Goal: Check status: Check status

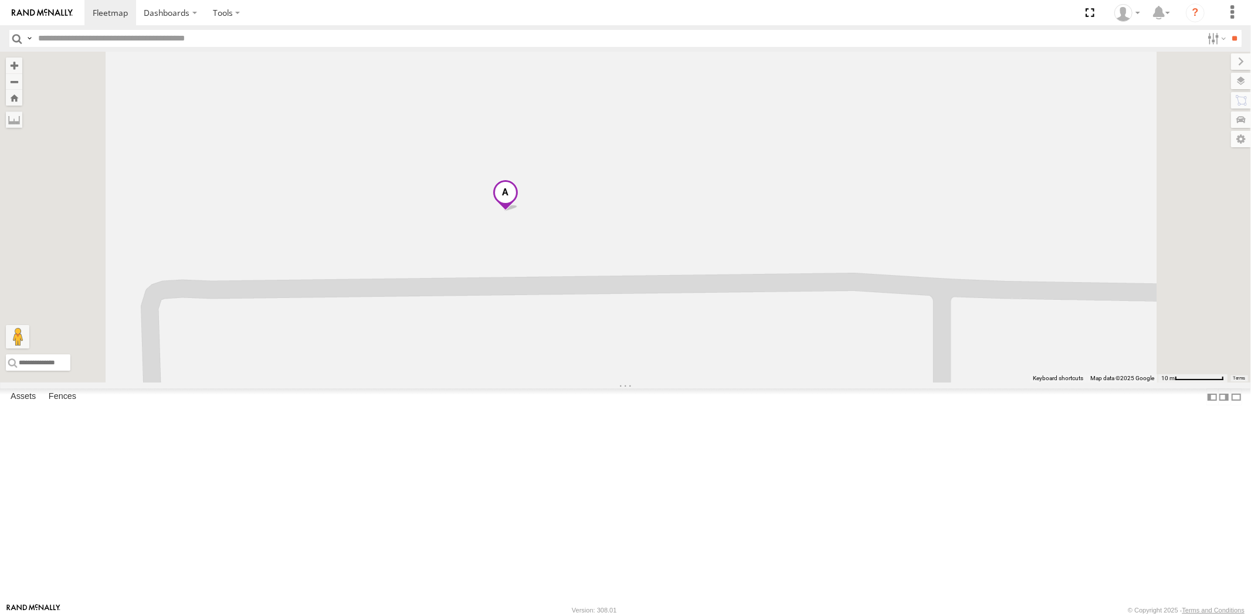
drag, startPoint x: 875, startPoint y: 350, endPoint x: 805, endPoint y: 330, distance: 72.2
click at [828, 335] on div at bounding box center [625, 217] width 1251 height 331
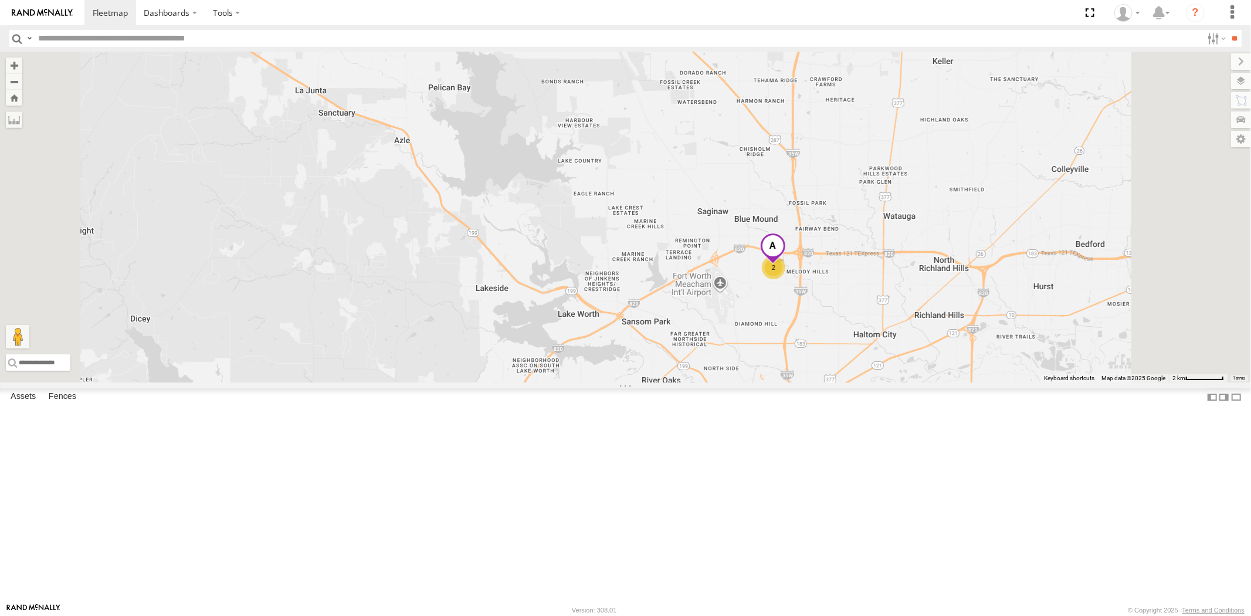
drag, startPoint x: 923, startPoint y: 367, endPoint x: 859, endPoint y: 350, distance: 66.0
click at [895, 358] on div "2" at bounding box center [625, 217] width 1251 height 331
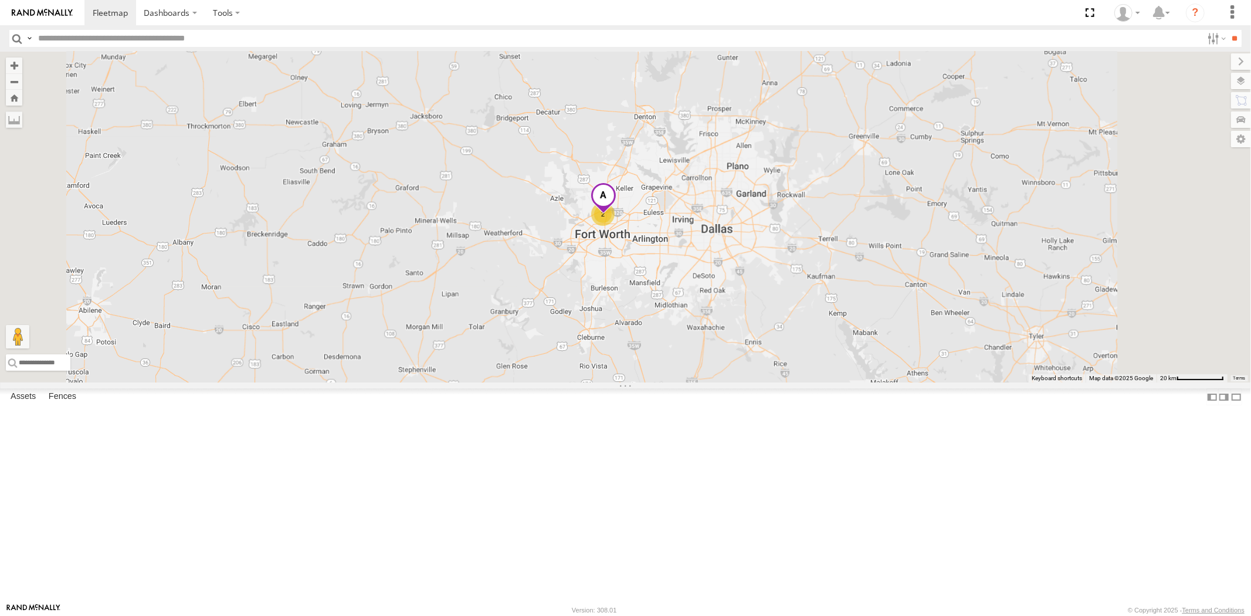
drag, startPoint x: 930, startPoint y: 376, endPoint x: 807, endPoint y: 347, distance: 126.5
click at [840, 354] on div "2" at bounding box center [625, 217] width 1251 height 331
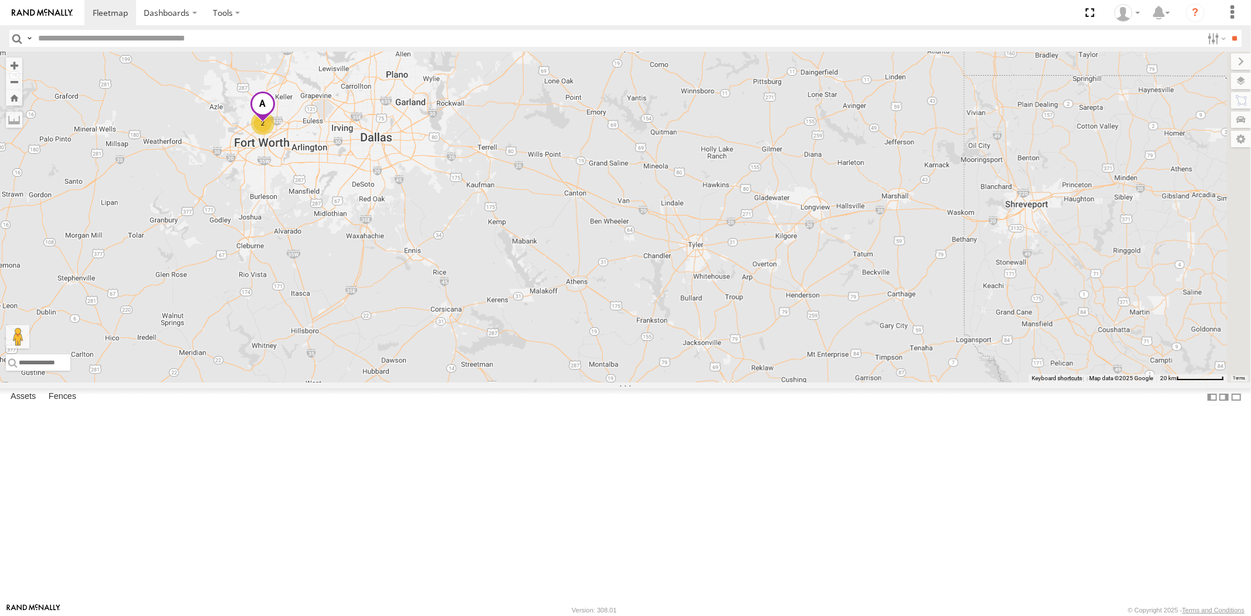
click at [275, 123] on span at bounding box center [262, 107] width 26 height 32
click at [212, 109] on span at bounding box center [202, 105] width 19 height 8
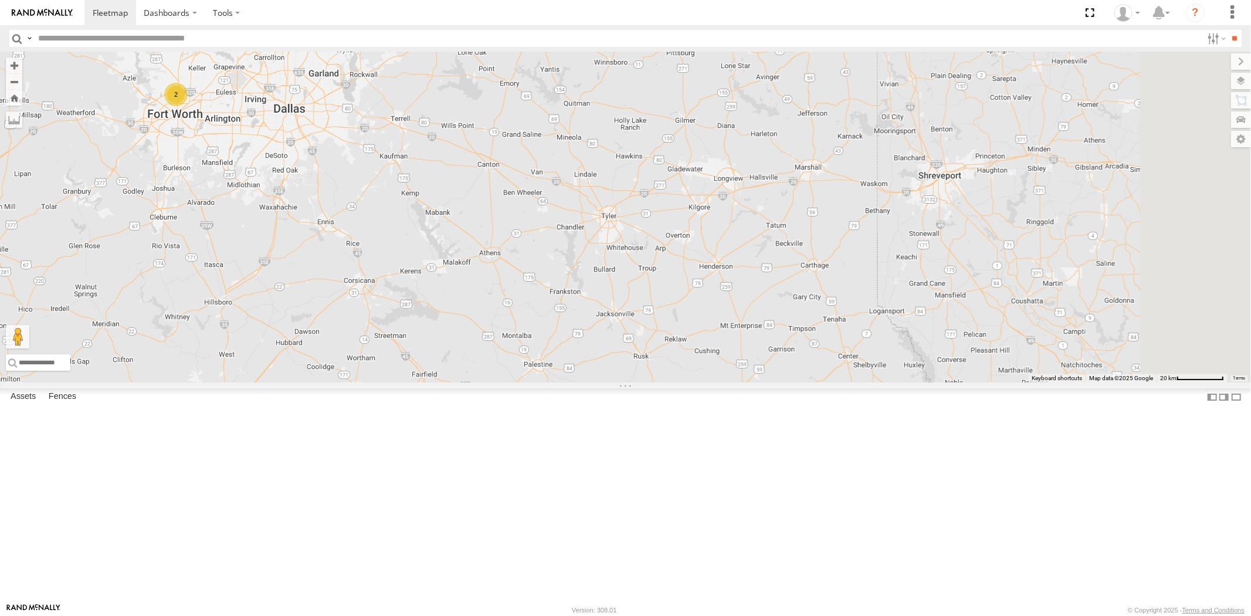
drag, startPoint x: 745, startPoint y: 347, endPoint x: 707, endPoint y: 344, distance: 38.2
click at [706, 335] on div "2" at bounding box center [625, 217] width 1251 height 331
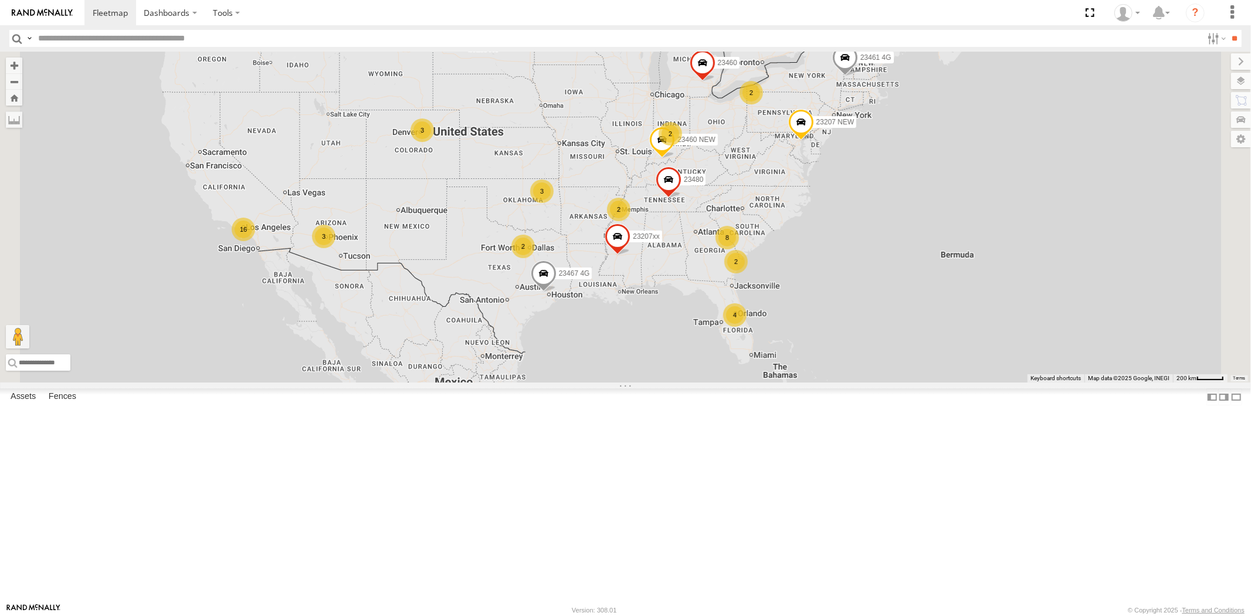
drag, startPoint x: 802, startPoint y: 391, endPoint x: 724, endPoint y: 367, distance: 81.8
click at [722, 367] on div "4 8 16 3 23207 NEW 2 23207xx 2 3 2 3 2 23460 23480 23460 NEW 23467 4G 2 23461 4G" at bounding box center [625, 217] width 1251 height 331
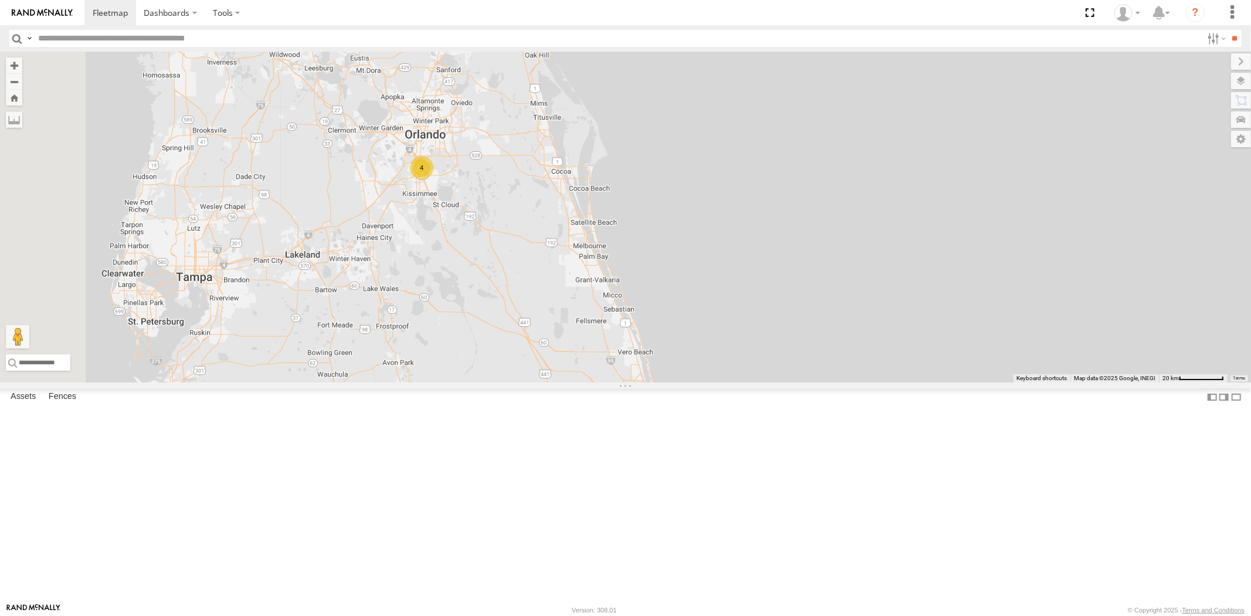
drag, startPoint x: 525, startPoint y: 289, endPoint x: 626, endPoint y: 378, distance: 134.6
click at [625, 381] on div "23207 NEW 23207xx 23460 23480 23460 NEW 23467 4G 23461 4G 4" at bounding box center [625, 217] width 1251 height 331
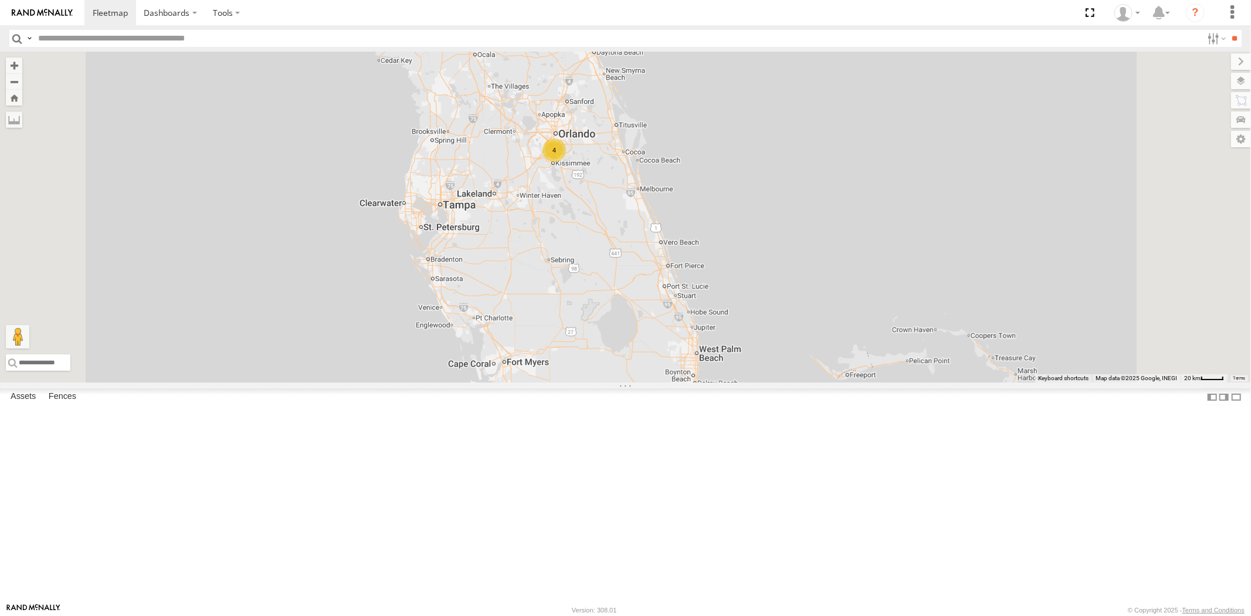
click at [738, 211] on div "4" at bounding box center [625, 217] width 1251 height 331
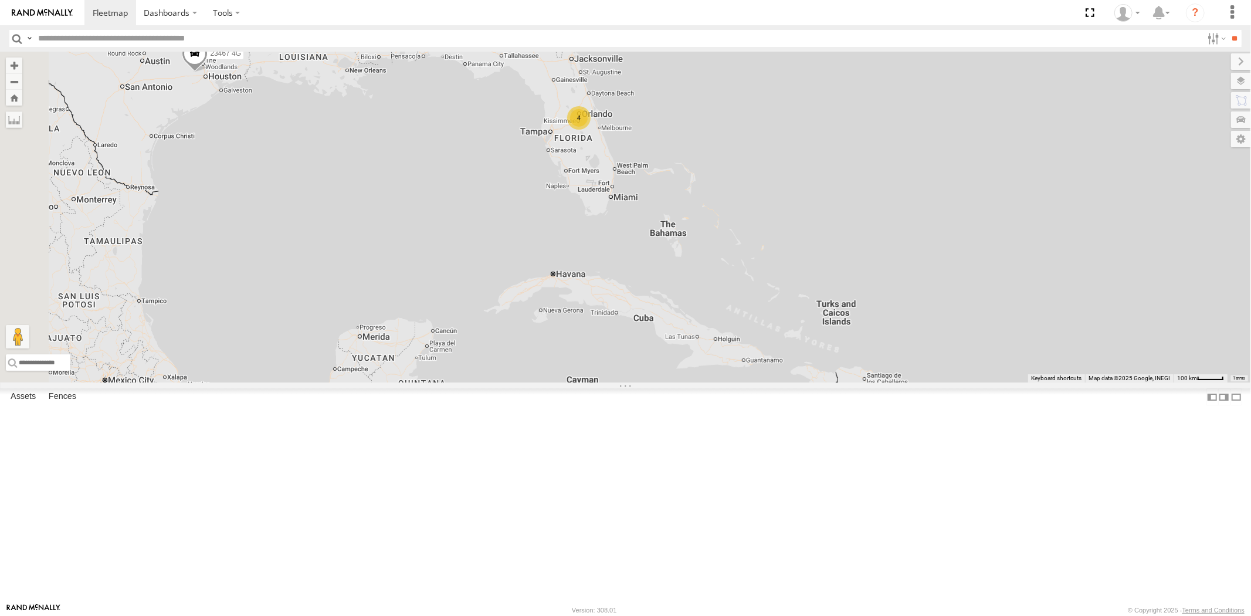
drag, startPoint x: 723, startPoint y: 158, endPoint x: 735, endPoint y: 229, distance: 71.4
click at [735, 219] on div "4 5 23207xx 3 2 23467 4G 2" at bounding box center [625, 217] width 1251 height 331
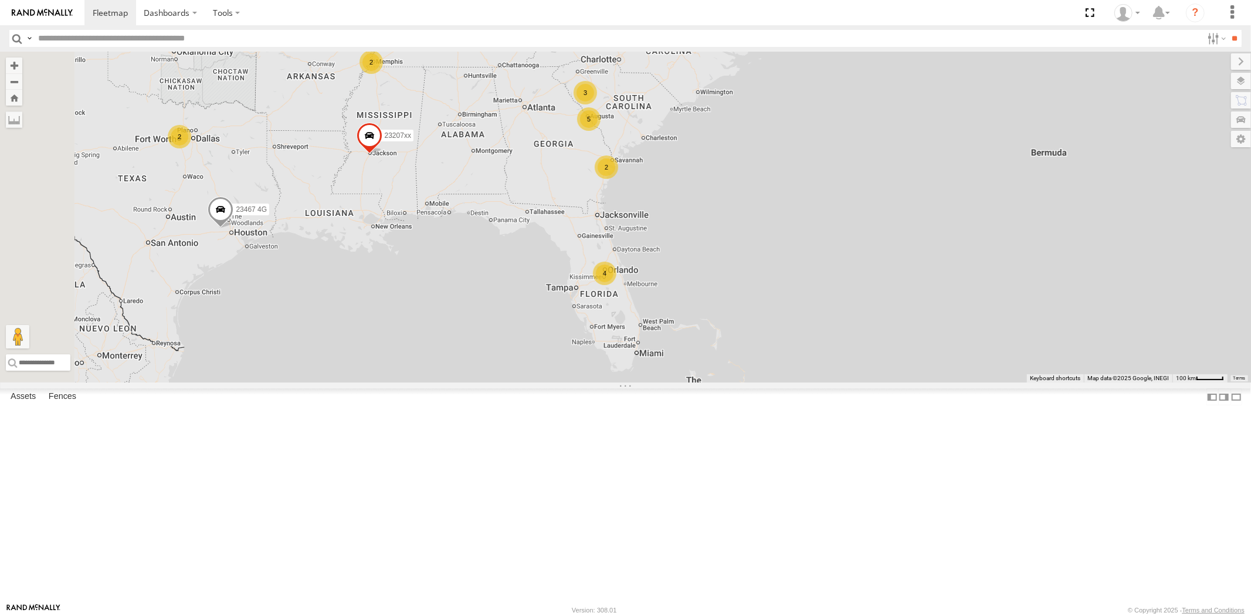
drag, startPoint x: 798, startPoint y: 217, endPoint x: 690, endPoint y: 305, distance: 138.8
click at [692, 304] on div "4 5 23207xx 3 2 23467 4G 2 2 3 23480 23460 NEW" at bounding box center [625, 217] width 1251 height 331
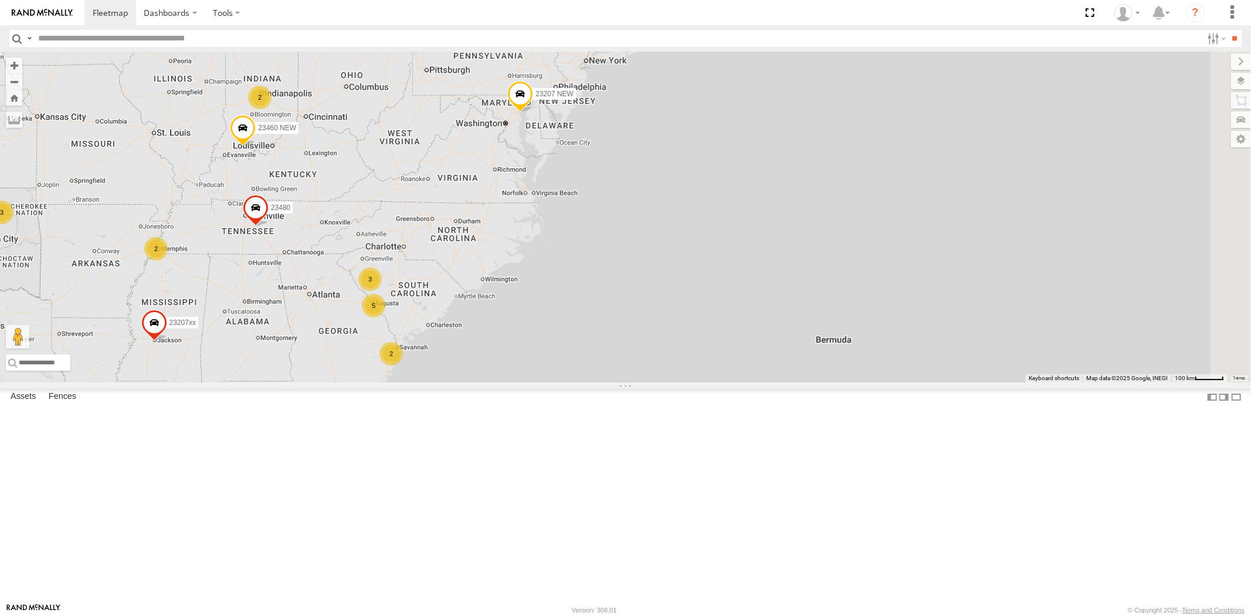
drag, startPoint x: 659, startPoint y: 260, endPoint x: 648, endPoint y: 294, distance: 36.5
click at [648, 294] on div "4 5 23207xx 3 2 23467 4G 2 23207 NEW 2 3 23480 23460 NEW 2 2 23460 23461 4G" at bounding box center [625, 217] width 1251 height 331
